Goal: Check status: Check status

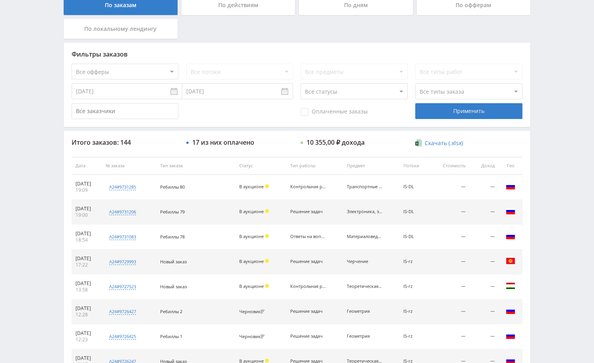
scroll to position [197, 0]
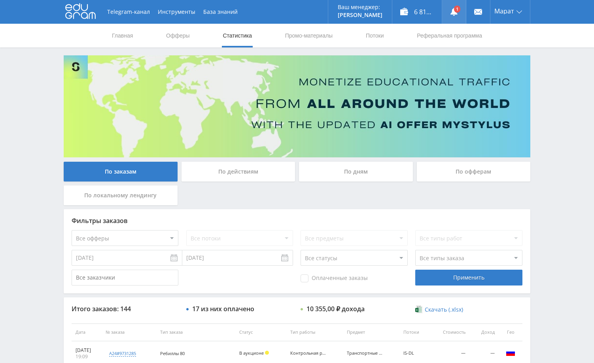
click at [455, 14] on use at bounding box center [453, 12] width 7 height 8
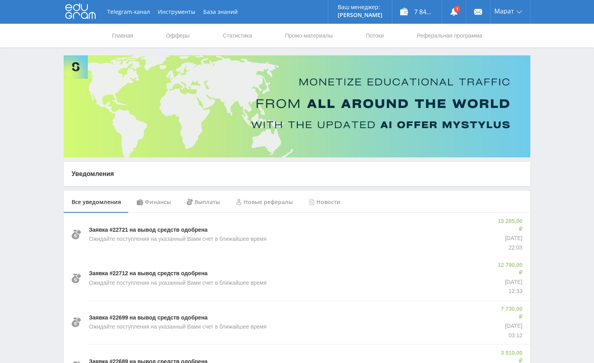
click at [157, 200] on div "Финансы" at bounding box center [154, 202] width 50 height 22
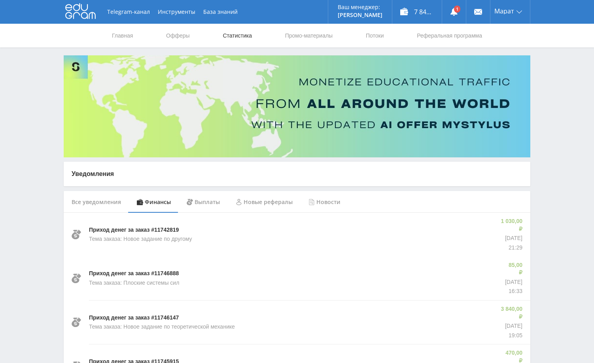
click at [235, 36] on link "Статистика" at bounding box center [237, 36] width 31 height 24
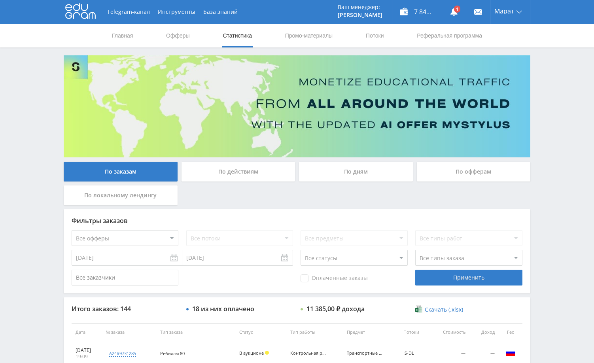
click at [352, 179] on div "По дням" at bounding box center [356, 172] width 114 height 20
click at [0, 0] on input "По дням" at bounding box center [0, 0] width 0 height 0
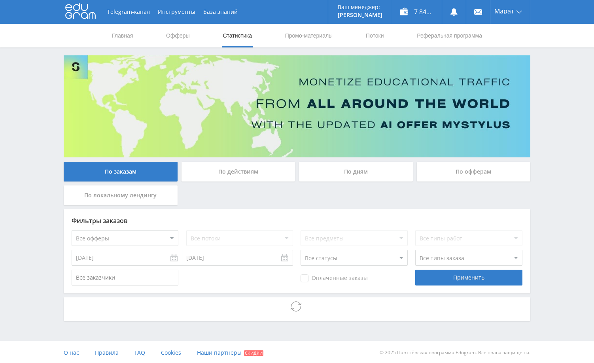
click at [562, 171] on div "Telegram-канал Инструменты База знаний Ваш менеджер: [PERSON_NAME] Online @edug…" at bounding box center [297, 182] width 594 height 364
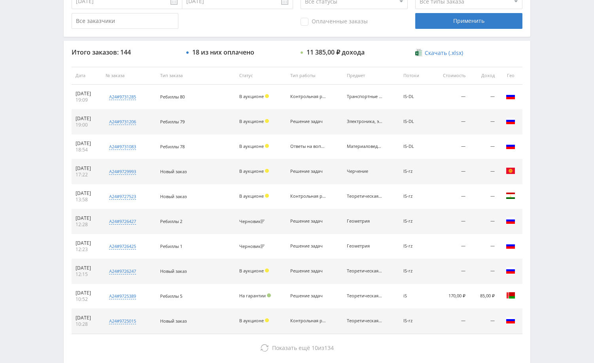
scroll to position [237, 0]
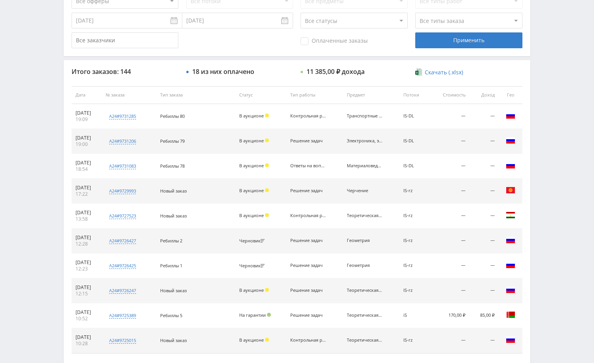
click at [564, 166] on div "Telegram-канал Инструменты База знаний Ваш менеджер: Alex Alex Online @edugram_…" at bounding box center [297, 95] width 594 height 664
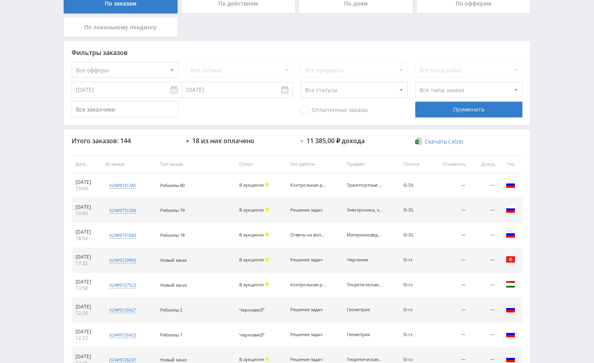
scroll to position [0, 0]
